Goal: Task Accomplishment & Management: Manage account settings

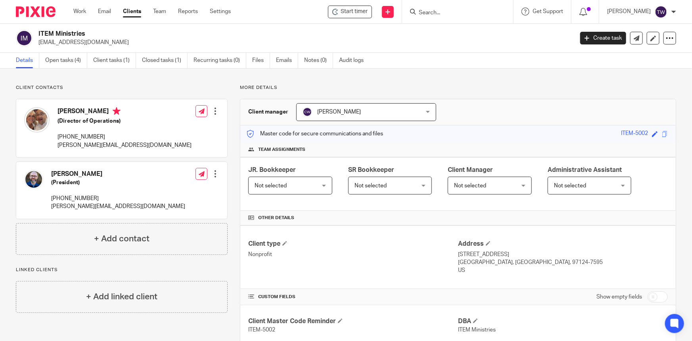
scroll to position [195, 0]
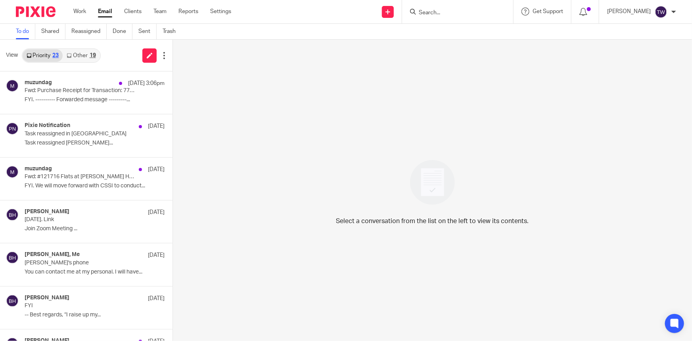
click at [79, 55] on link "Other 19" at bounding box center [81, 55] width 37 height 13
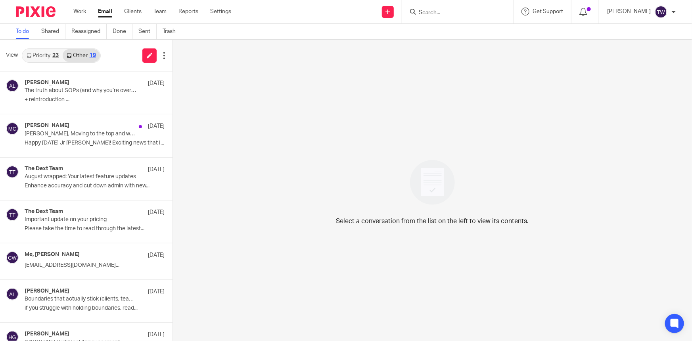
click at [39, 55] on link "Priority 23" at bounding box center [43, 55] width 40 height 13
